Goal: Check status: Check status

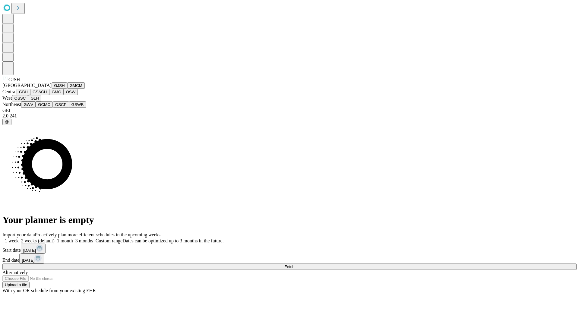
click at [52, 89] on button "GJSH" at bounding box center [60, 85] width 16 height 6
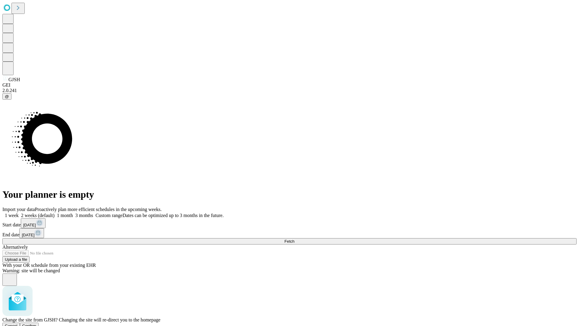
click at [36, 323] on span "Confirm" at bounding box center [29, 325] width 14 height 5
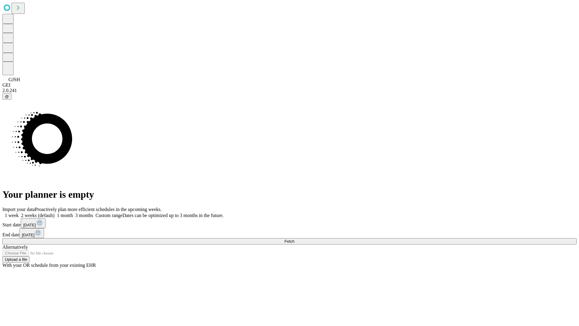
click at [19, 213] on label "1 week" at bounding box center [10, 215] width 16 height 5
click at [294, 239] on span "Fetch" at bounding box center [289, 241] width 10 height 5
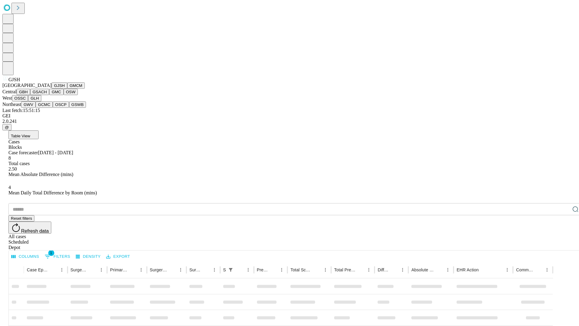
click at [67, 89] on button "GMCM" at bounding box center [75, 85] width 17 height 6
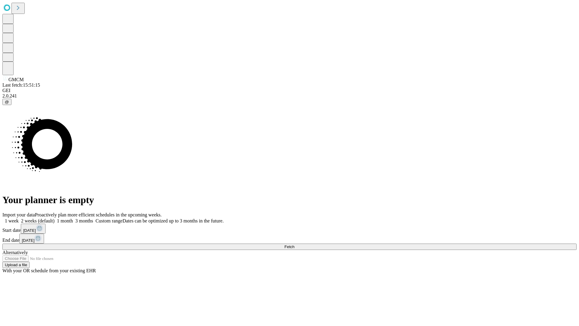
click at [19, 218] on label "1 week" at bounding box center [10, 220] width 16 height 5
click at [294, 244] on span "Fetch" at bounding box center [289, 246] width 10 height 5
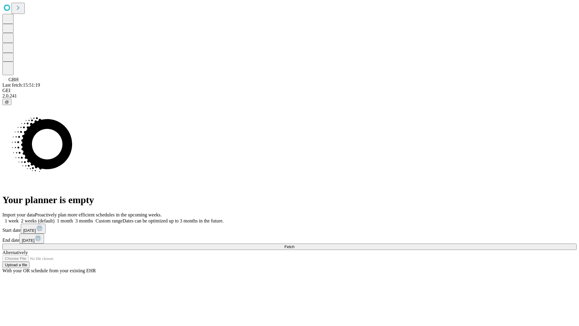
click at [19, 218] on label "1 week" at bounding box center [10, 220] width 16 height 5
click at [294, 244] on span "Fetch" at bounding box center [289, 246] width 10 height 5
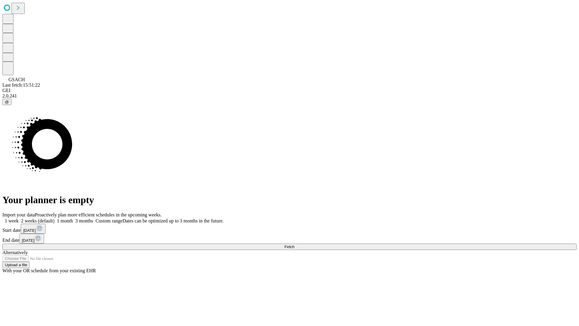
click at [19, 218] on label "1 week" at bounding box center [10, 220] width 16 height 5
click at [294, 244] on span "Fetch" at bounding box center [289, 246] width 10 height 5
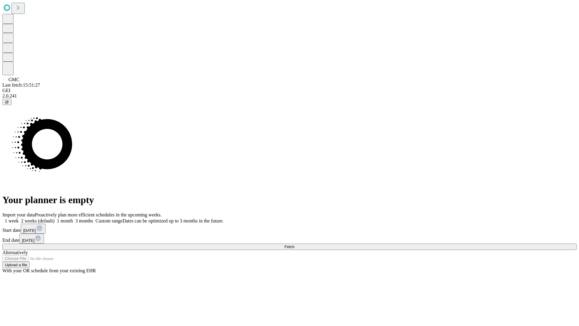
click at [19, 218] on label "1 week" at bounding box center [10, 220] width 16 height 5
click at [294, 244] on span "Fetch" at bounding box center [289, 246] width 10 height 5
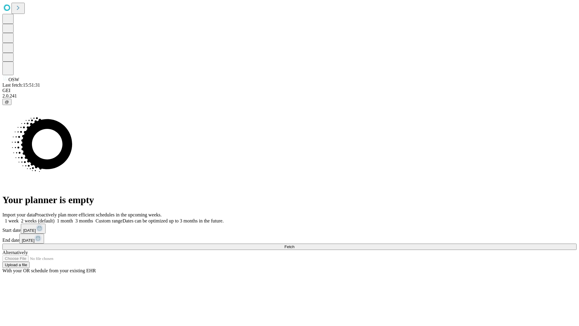
click at [19, 218] on label "1 week" at bounding box center [10, 220] width 16 height 5
click at [294, 244] on span "Fetch" at bounding box center [289, 246] width 10 height 5
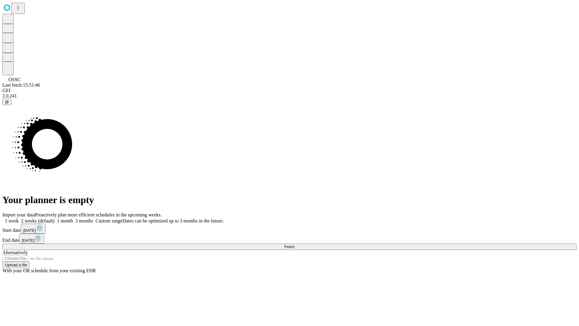
click at [294, 244] on span "Fetch" at bounding box center [289, 246] width 10 height 5
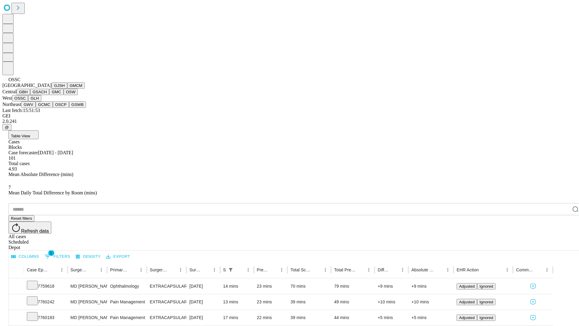
click at [41, 101] on button "GLH" at bounding box center [34, 98] width 13 height 6
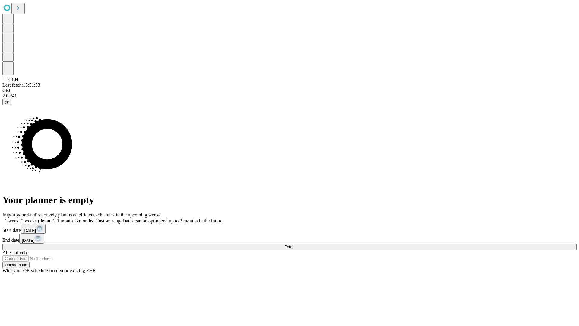
click at [19, 218] on label "1 week" at bounding box center [10, 220] width 16 height 5
click at [294, 244] on span "Fetch" at bounding box center [289, 246] width 10 height 5
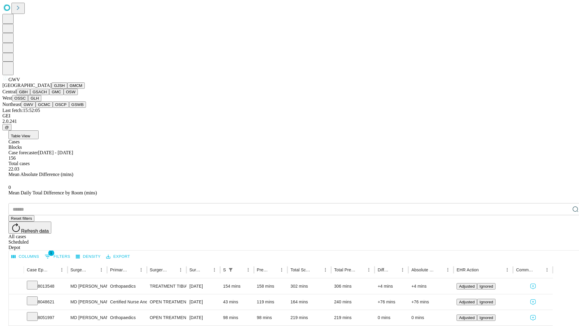
click at [47, 108] on button "GCMC" at bounding box center [44, 104] width 17 height 6
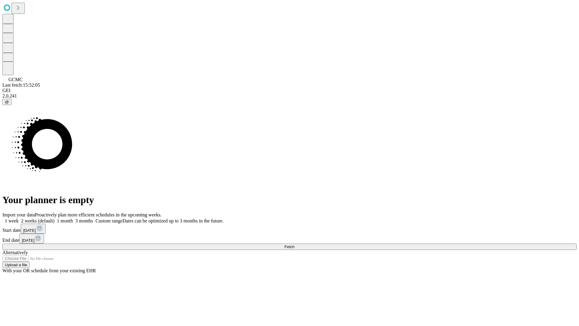
click at [19, 218] on label "1 week" at bounding box center [10, 220] width 16 height 5
click at [294, 244] on span "Fetch" at bounding box center [289, 246] width 10 height 5
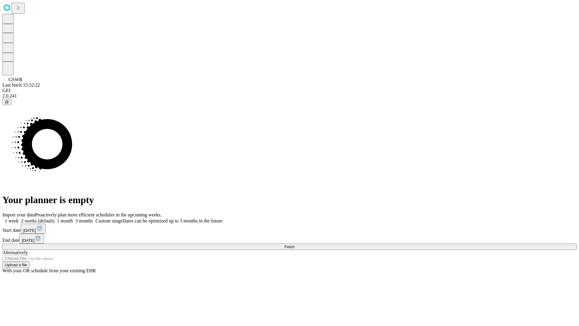
click at [19, 218] on label "1 week" at bounding box center [10, 220] width 16 height 5
click at [294, 244] on span "Fetch" at bounding box center [289, 246] width 10 height 5
